Goal: Task Accomplishment & Management: Manage account settings

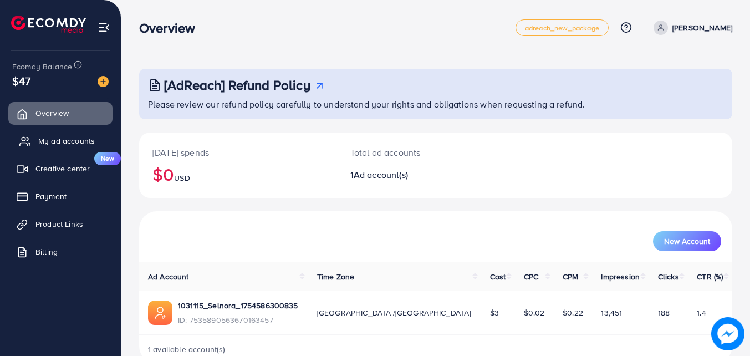
click at [60, 140] on span "My ad accounts" at bounding box center [66, 140] width 57 height 11
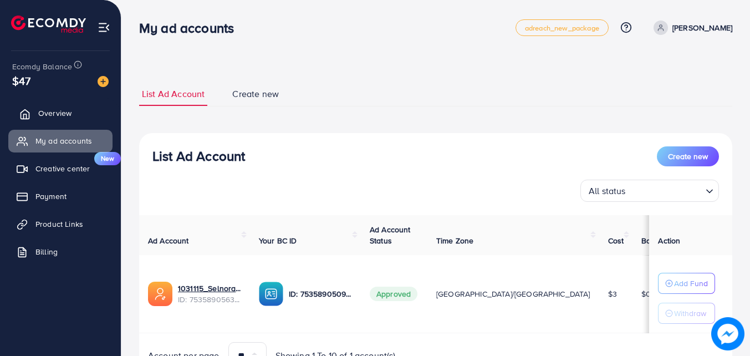
click at [43, 108] on span "Overview" at bounding box center [54, 113] width 33 height 11
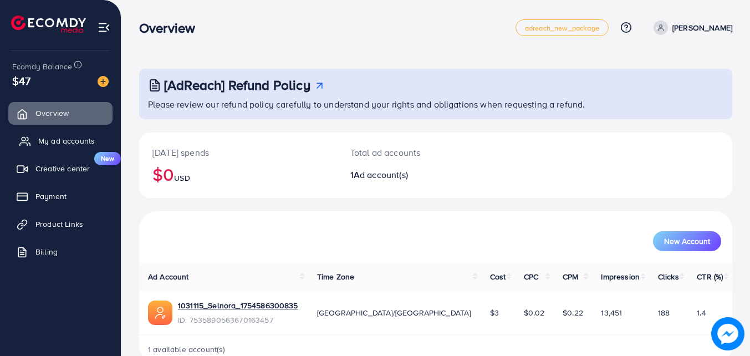
click at [74, 138] on span "My ad accounts" at bounding box center [66, 140] width 57 height 11
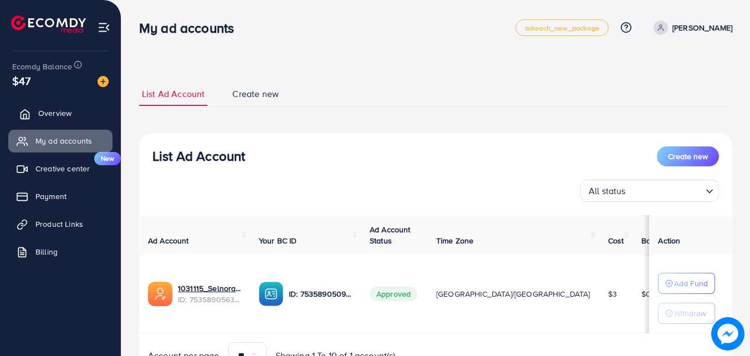
click at [59, 111] on span "Overview" at bounding box center [54, 113] width 33 height 11
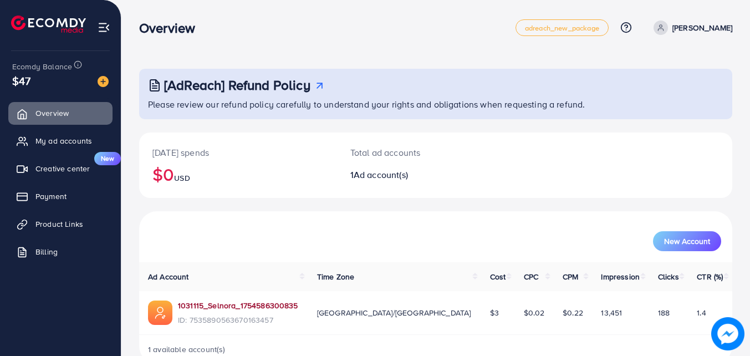
click at [226, 307] on link "1031115_Selnora_1754586300835" at bounding box center [238, 305] width 120 height 11
